Goal: Use online tool/utility: Utilize a website feature to perform a specific function

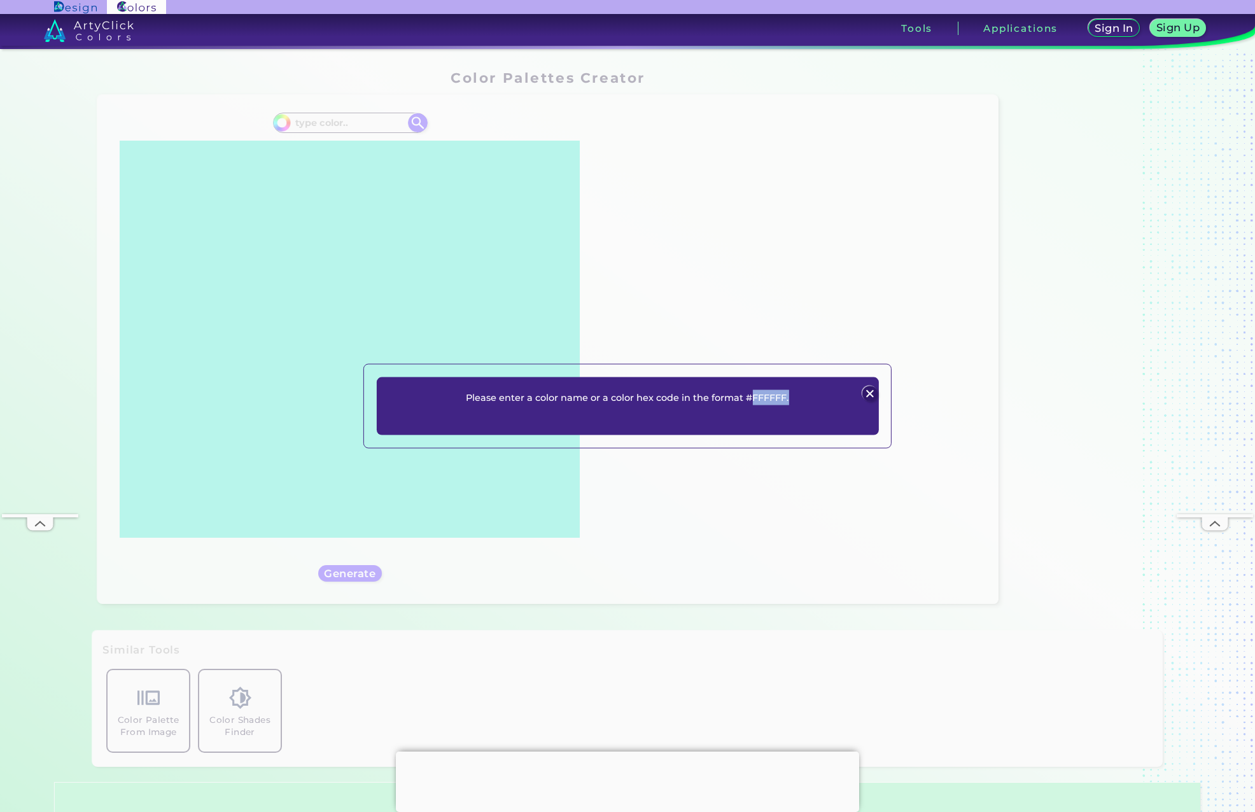
drag, startPoint x: 751, startPoint y: 396, endPoint x: 802, endPoint y: 395, distance: 50.9
click at [802, 395] on div "Please enter a color name or a color hex code in the format #FFFFFF. Plans Sign…" at bounding box center [628, 406] width 502 height 58
click at [767, 396] on p "Please enter a color name or a color hex code in the format #FFFFFF." at bounding box center [627, 397] width 323 height 15
click at [770, 398] on p "Please enter a color name or a color hex code in the format #FFFFFF." at bounding box center [627, 397] width 323 height 15
click at [868, 392] on img at bounding box center [869, 393] width 15 height 15
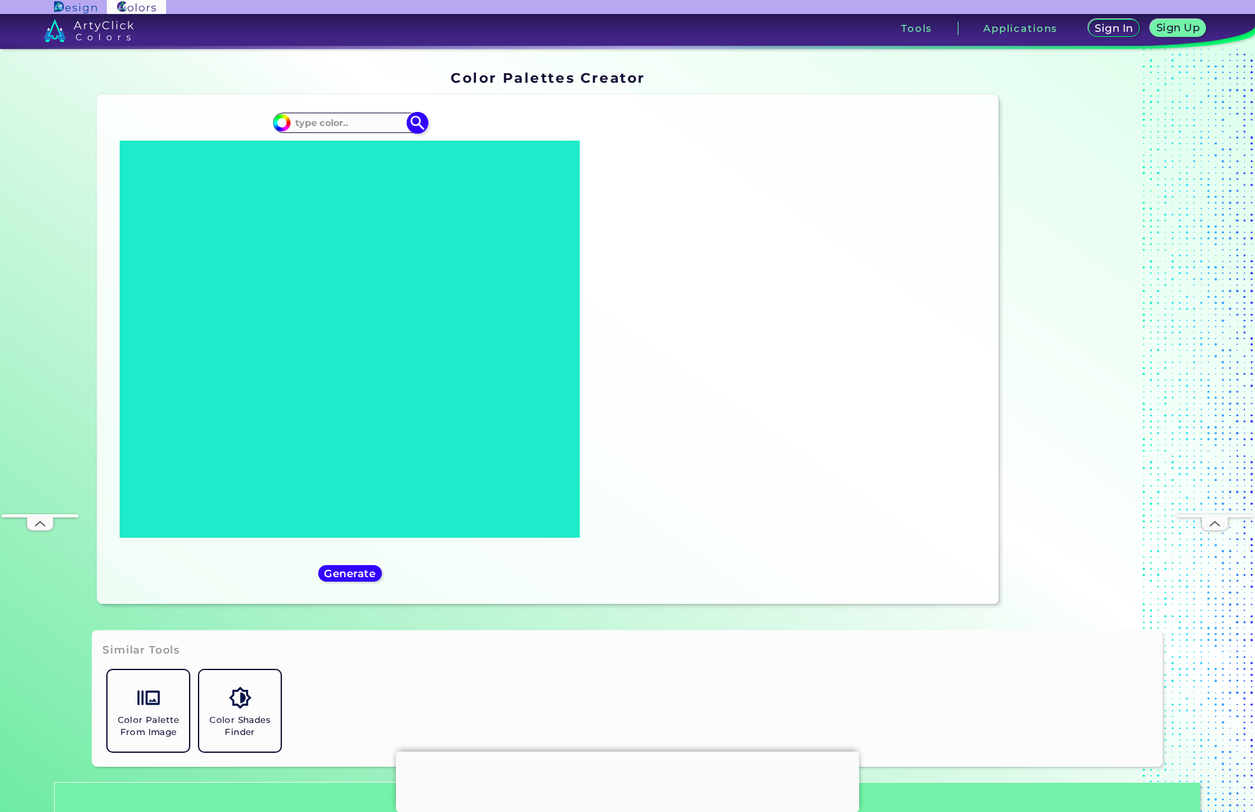
click at [306, 119] on input at bounding box center [350, 122] width 118 height 17
paste input "#8f93ab"
type input "#8f93ab"
click at [351, 573] on h5 "Generate" at bounding box center [350, 573] width 52 height 11
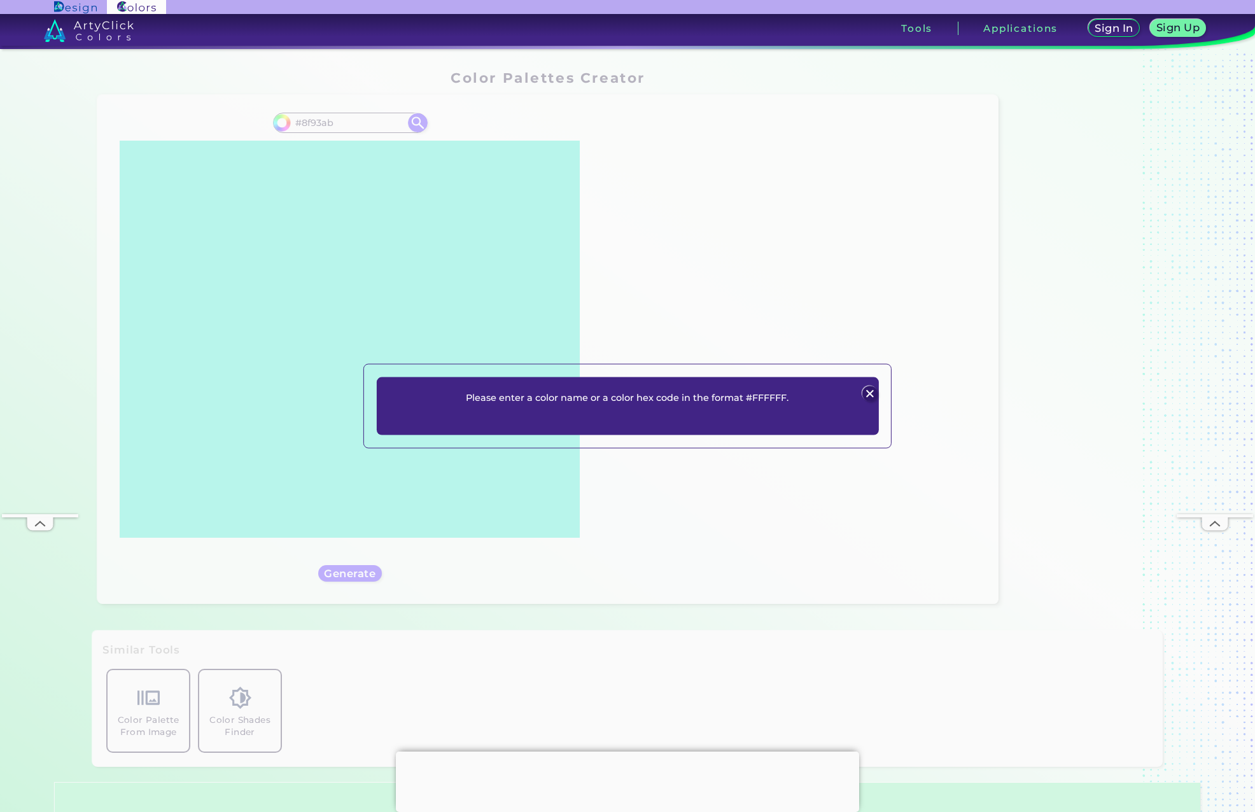
click at [750, 394] on p "Please enter a color name or a color hex code in the format #FFFFFF." at bounding box center [627, 397] width 323 height 15
click at [751, 394] on p "Please enter a color name or a color hex code in the format #FFFFFF." at bounding box center [627, 397] width 323 height 15
click at [870, 395] on img at bounding box center [869, 393] width 15 height 15
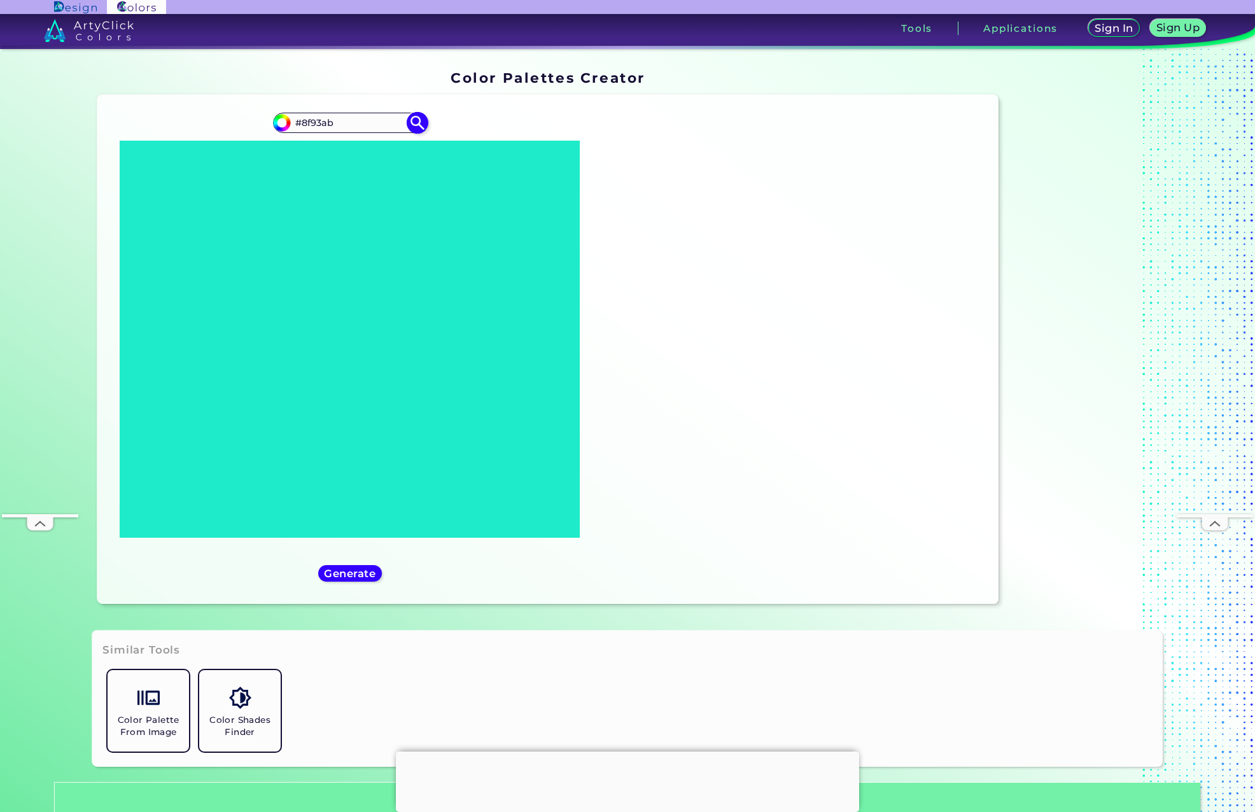
click at [408, 118] on img at bounding box center [418, 123] width 22 height 22
type input "#8f93ab"
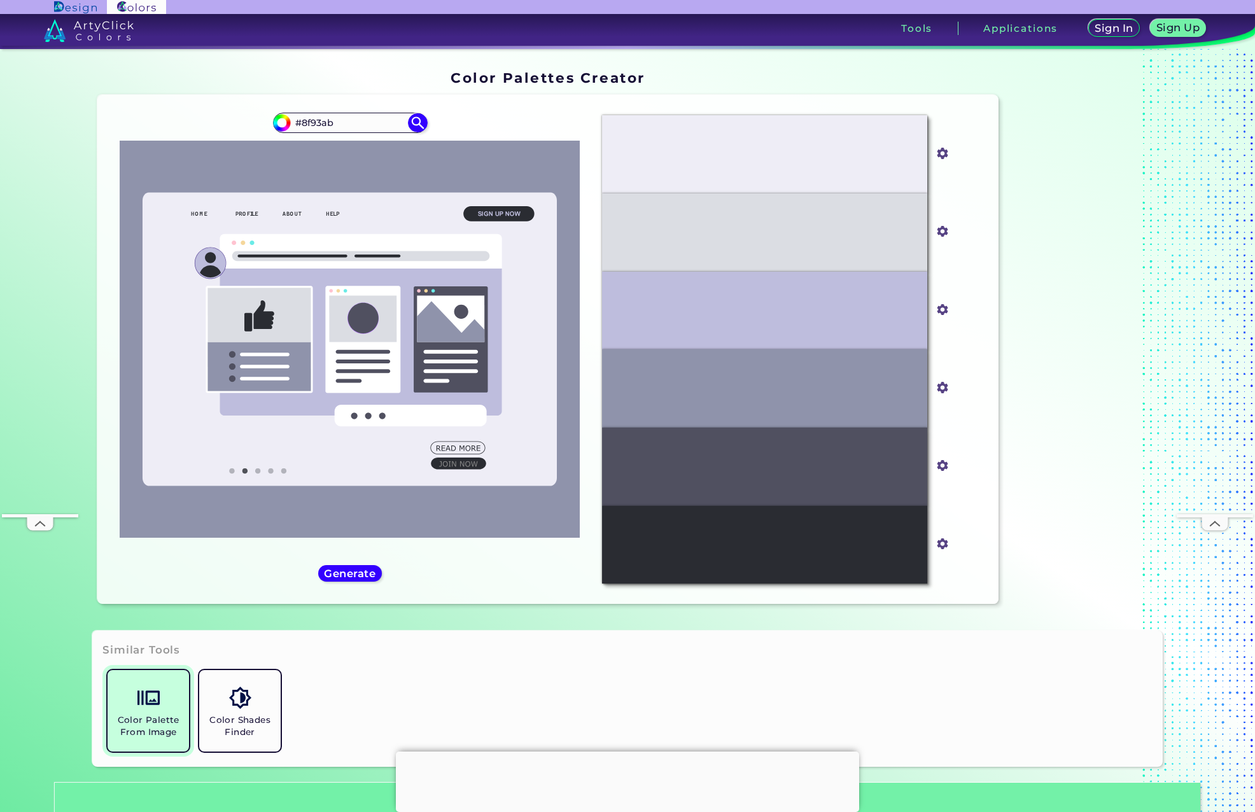
click at [151, 701] on img at bounding box center [148, 697] width 22 height 22
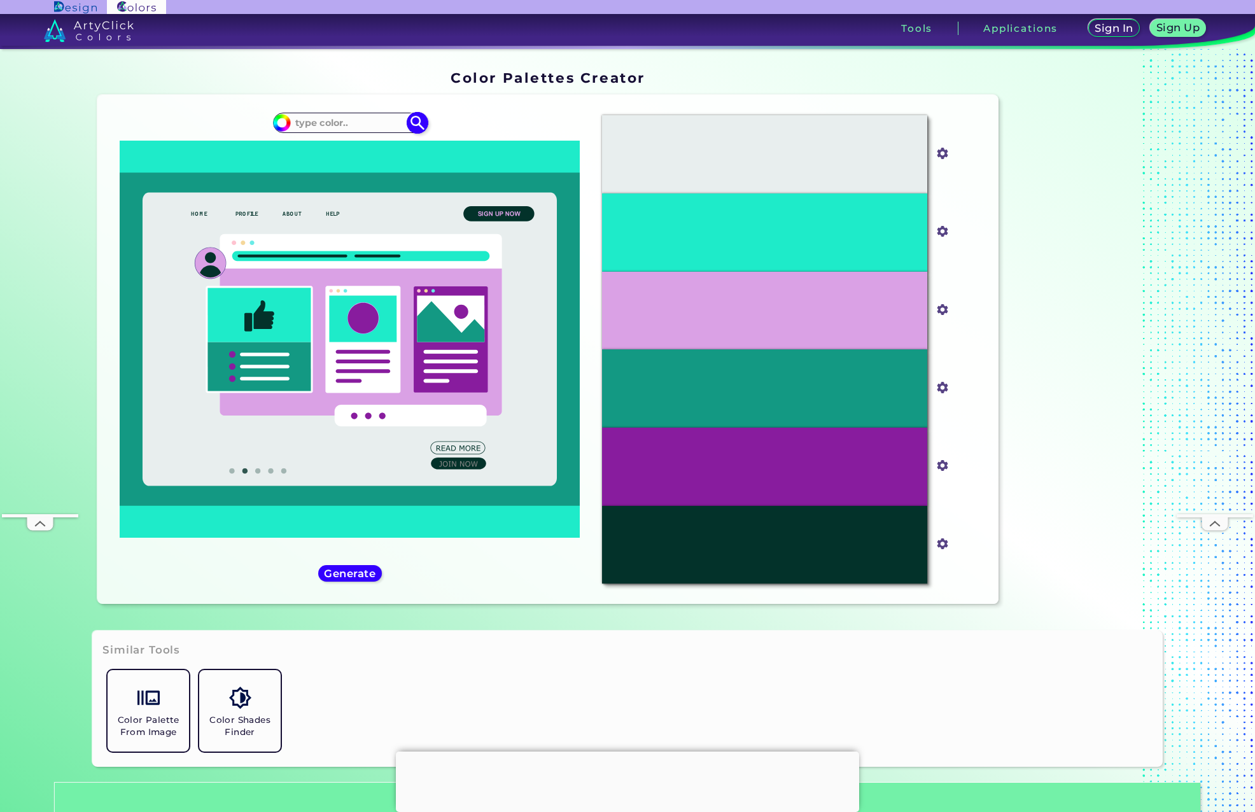
click at [314, 123] on input at bounding box center [350, 122] width 118 height 17
click at [333, 122] on input at bounding box center [350, 122] width 118 height 17
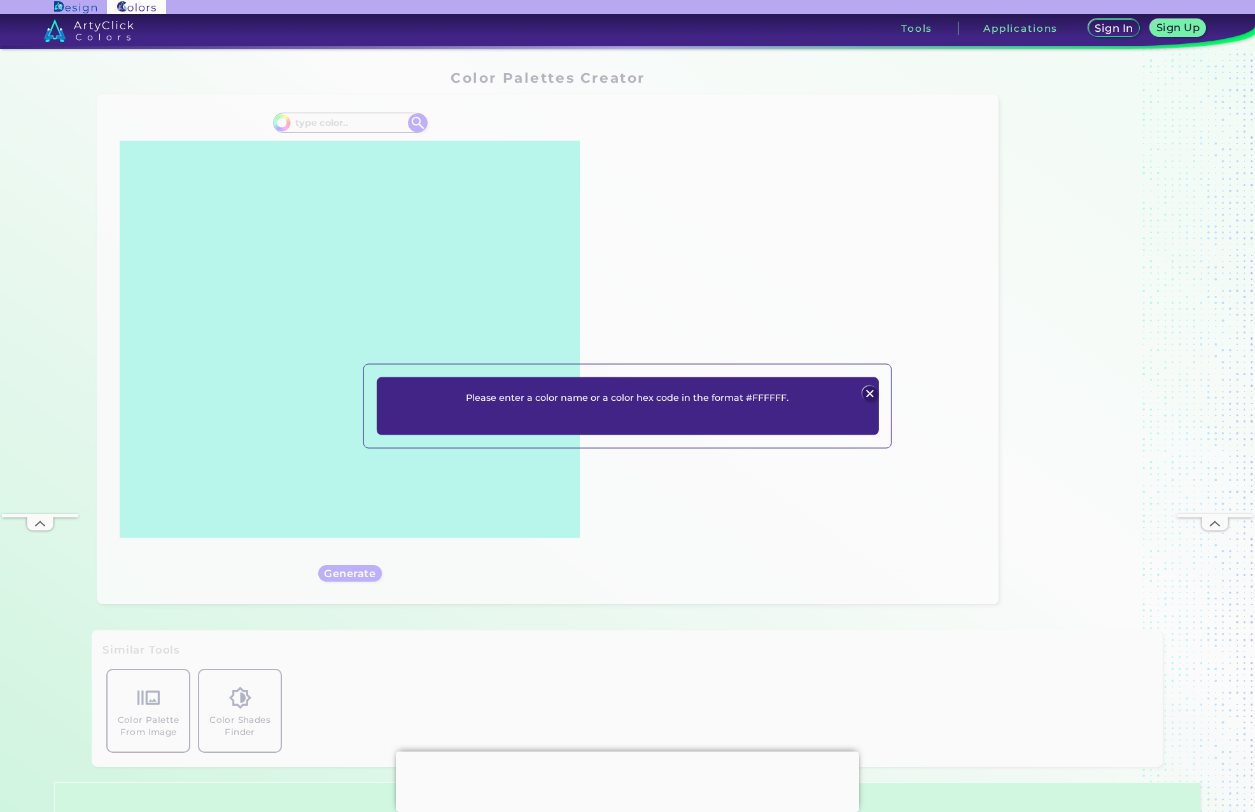
click at [318, 123] on div "Please enter a color name or a color hex code in the format #FFFFFF. Plans Sign…" at bounding box center [627, 406] width 1255 height 812
click at [870, 391] on img at bounding box center [869, 393] width 15 height 15
